Goal: Information Seeking & Learning: Find specific fact

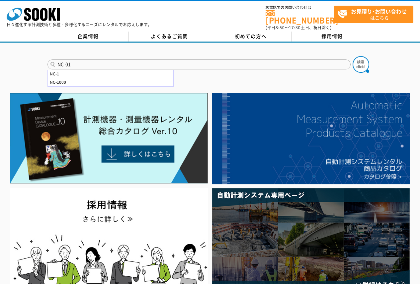
type input "NC-01"
click at [353, 56] on button at bounding box center [361, 64] width 17 height 17
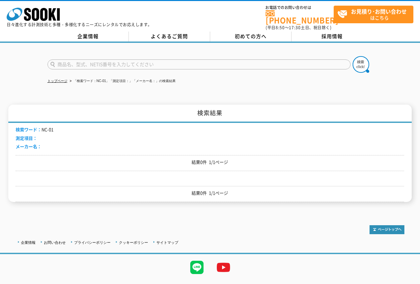
click at [84, 59] on input "text" at bounding box center [198, 64] width 303 height 10
type input "NC-1"
click at [353, 56] on button at bounding box center [361, 64] width 17 height 17
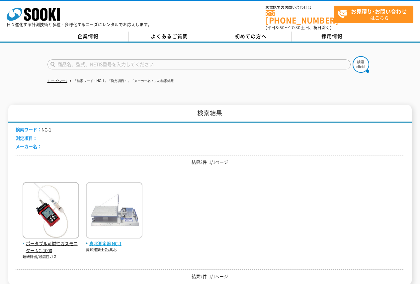
click at [111, 226] on img at bounding box center [114, 211] width 56 height 58
click at [126, 218] on img at bounding box center [114, 211] width 56 height 58
